Goal: Check status

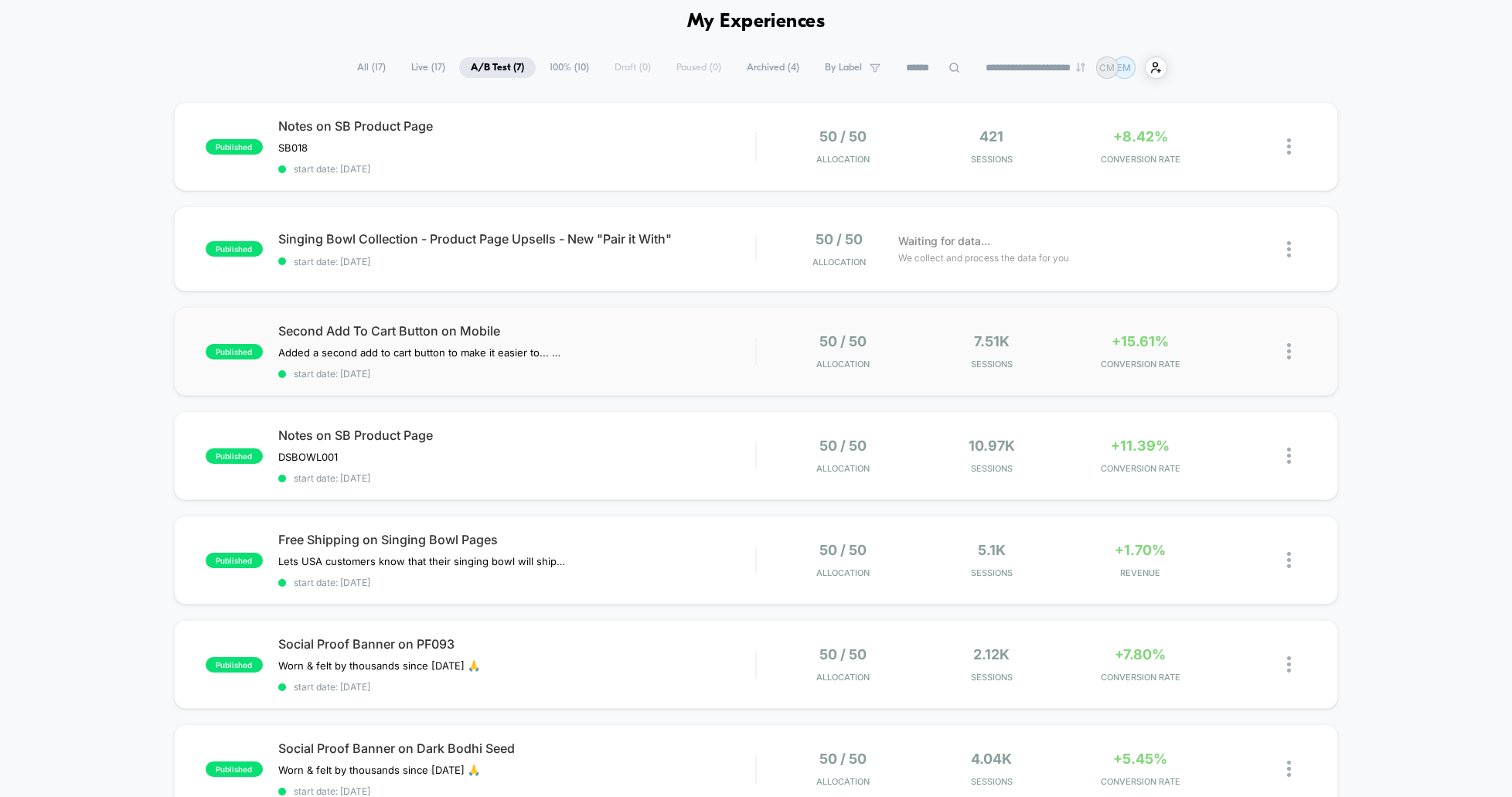
scroll to position [69, 0]
click at [696, 340] on div "Second Add To Cart Button on Mobile Added a second add to cart button to make i…" at bounding box center [517, 349] width 477 height 57
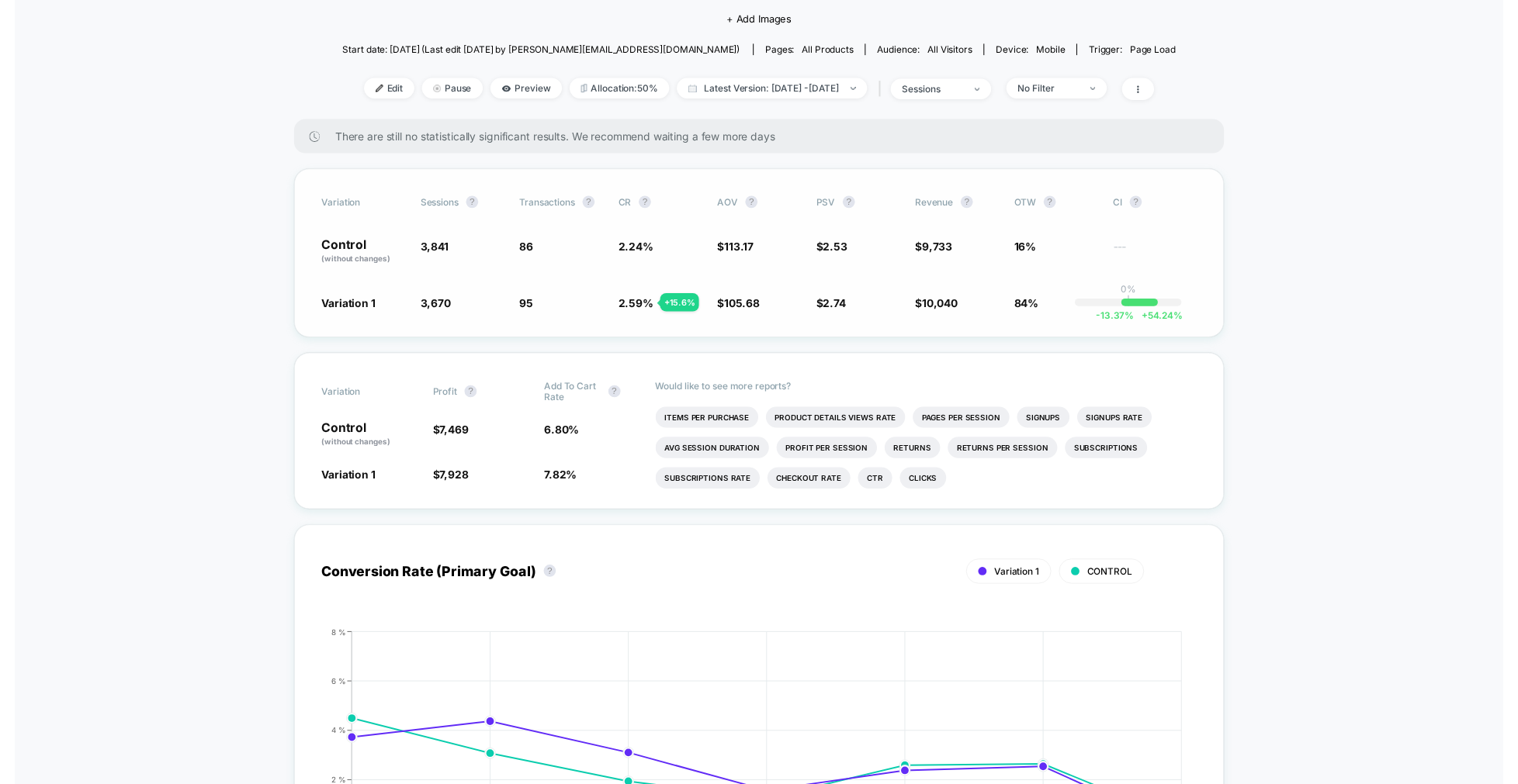
scroll to position [185, 0]
